Goal: Information Seeking & Learning: Learn about a topic

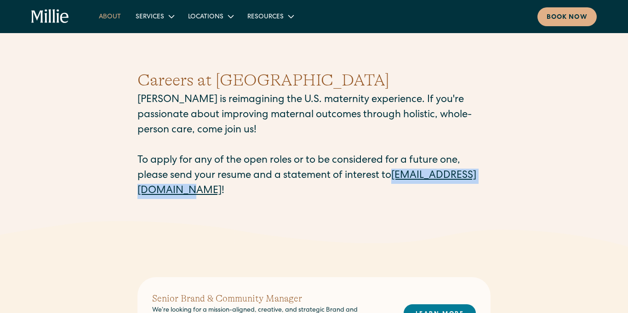
click at [107, 17] on link "About" at bounding box center [110, 16] width 37 height 15
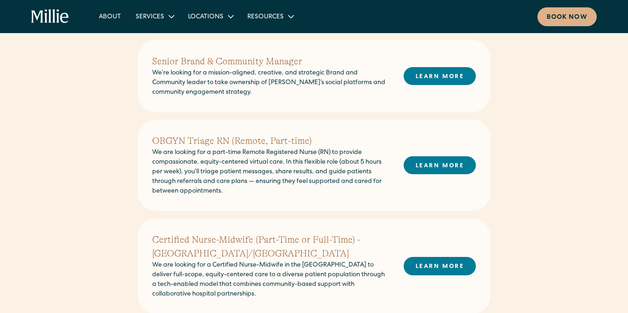
scroll to position [242, 0]
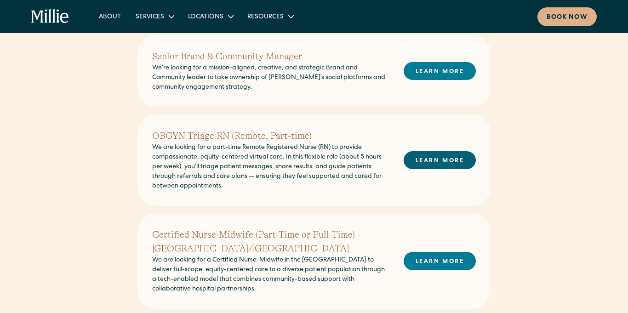
click at [428, 156] on link "LEARN MORE" at bounding box center [440, 160] width 72 height 18
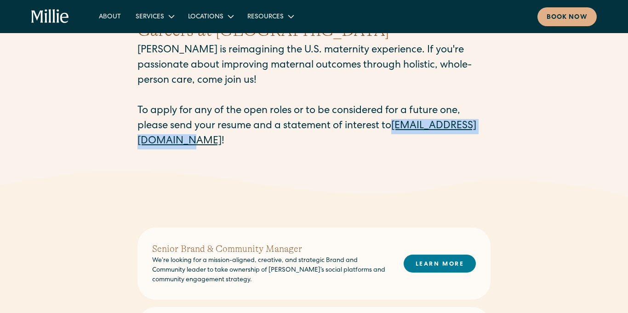
scroll to position [0, 0]
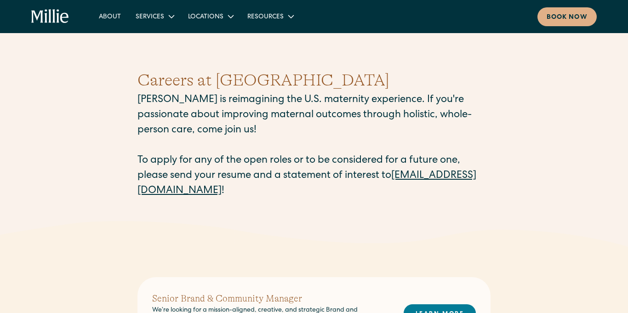
click at [78, 128] on div "Careers at Millie Millie is reimagining the U.S. maternity experience. If you'r…" at bounding box center [314, 133] width 628 height 175
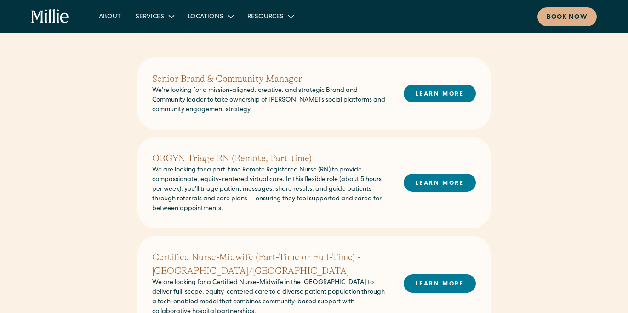
scroll to position [219, 0]
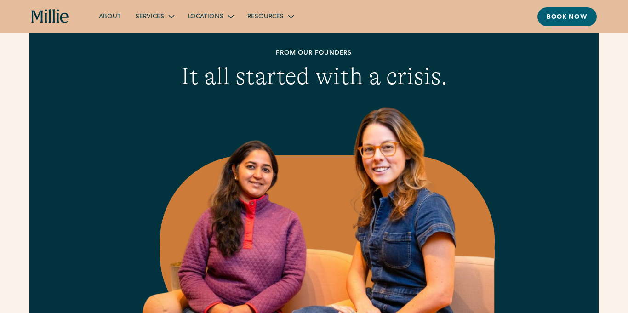
scroll to position [369, 0]
click at [65, 154] on div "From our founders It all started with a crisis. Anu Sharma and Talia Borgo Comi…" at bounding box center [314, 270] width 570 height 530
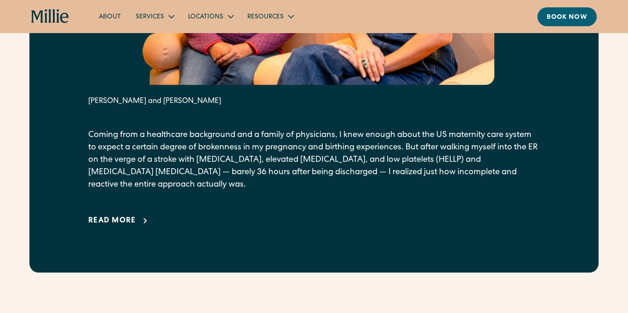
scroll to position [416, 0]
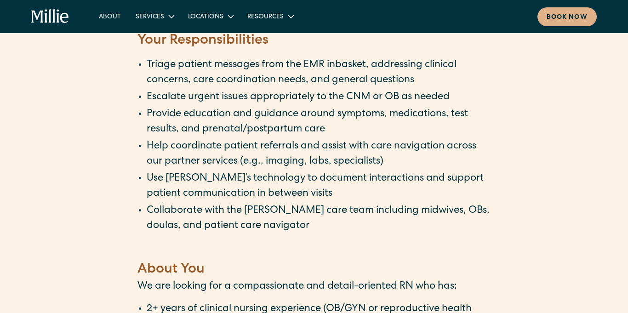
scroll to position [421, 0]
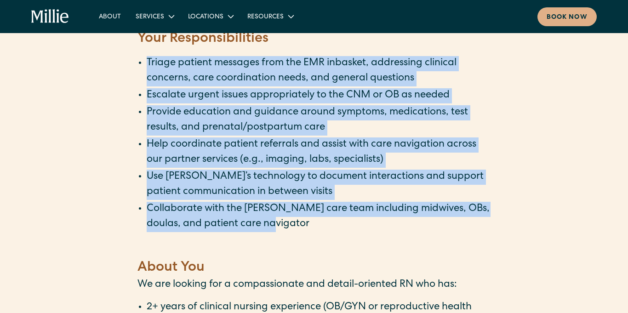
drag, startPoint x: 146, startPoint y: 74, endPoint x: 339, endPoint y: 241, distance: 255.3
click at [339, 241] on ul "Triage patient messages from the EMR inbasket, addressing clinical concerns, ca…" at bounding box center [314, 151] width 353 height 191
copy ul "Triage patient messages from the EMR inbasket, addressing clinical concerns, ca…"
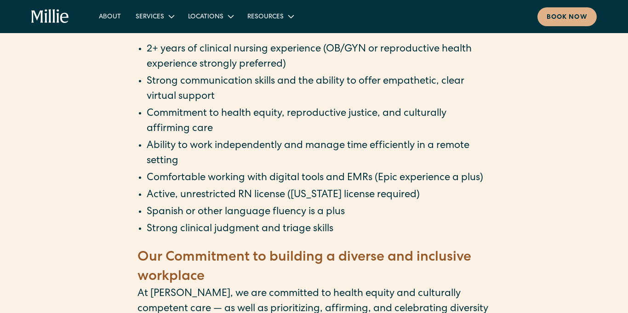
scroll to position [682, 0]
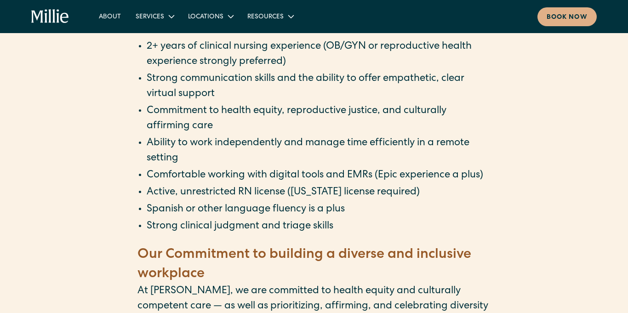
click at [343, 235] on li "Strong clinical judgment and triage skills" at bounding box center [319, 226] width 344 height 15
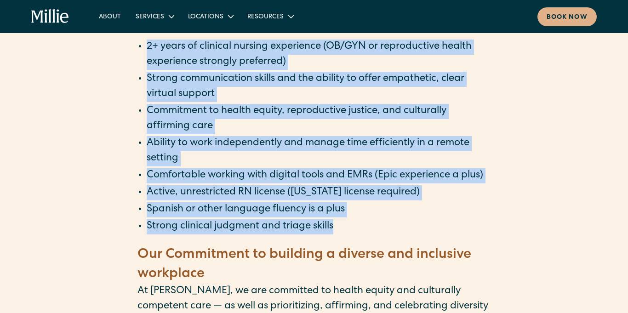
copy div "Loremi dolorsi ametcons adip eli SED doeiusmo, temporinci utlabore etdolore, ma…"
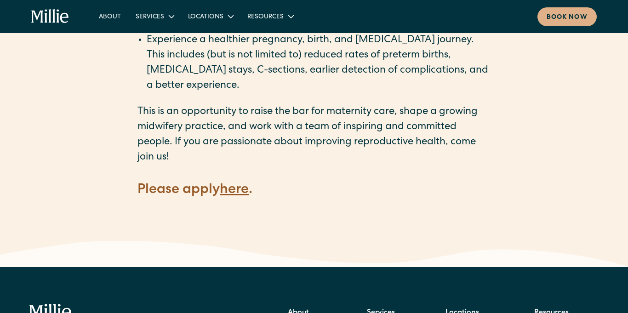
scroll to position [1300, 0]
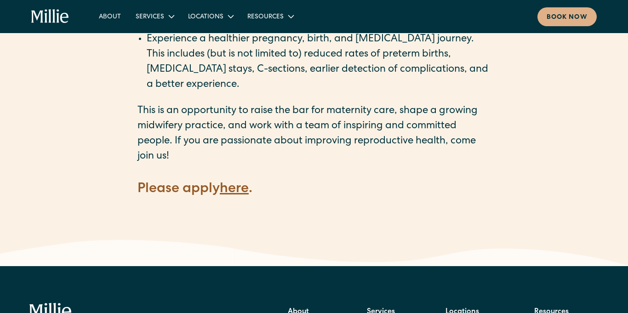
click at [239, 183] on strong "here" at bounding box center [234, 190] width 29 height 14
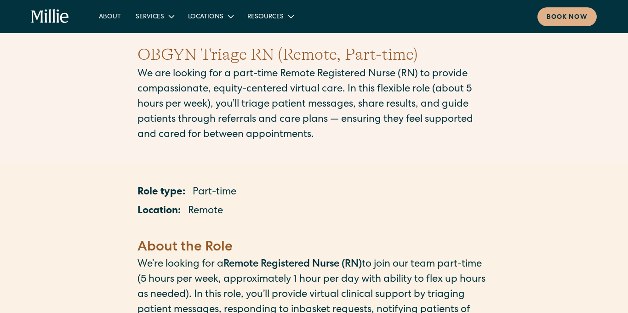
scroll to position [0, 0]
